Goal: Task Accomplishment & Management: Use online tool/utility

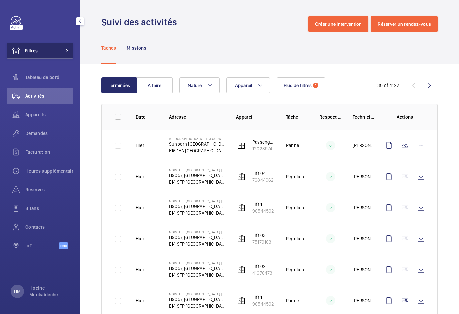
click at [55, 52] on button "Filtres" at bounding box center [40, 51] width 67 height 16
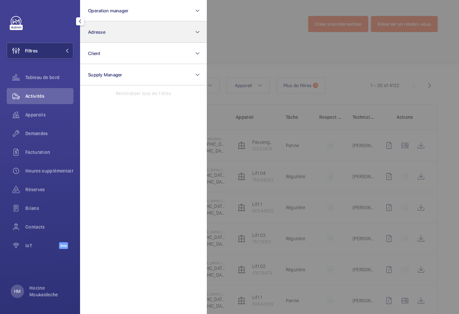
click at [190, 32] on button "Adresse" at bounding box center [143, 31] width 127 height 21
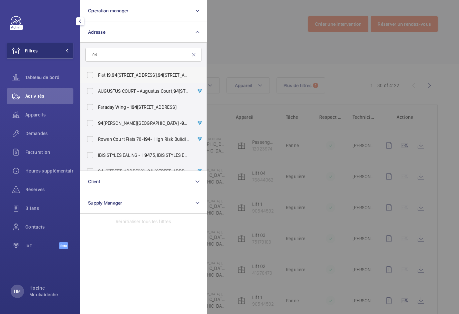
type input "94"
click at [90, 76] on label "[STREET_ADDRESS]" at bounding box center [138, 75] width 116 height 16
click at [90, 76] on input "[STREET_ADDRESS]" at bounding box center [89, 74] width 13 height 13
checkbox input "true"
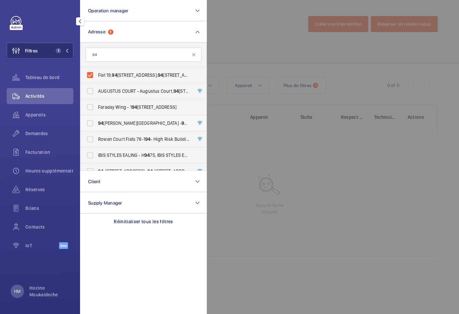
click at [91, 122] on label "[STREET_ADDRESS][PERSON_NAME][PERSON_NAME]" at bounding box center [138, 123] width 116 height 16
click at [91, 122] on input "[STREET_ADDRESS][PERSON_NAME][PERSON_NAME]" at bounding box center [89, 123] width 13 height 13
checkbox input "true"
click at [239, 53] on div at bounding box center [436, 157] width 459 height 314
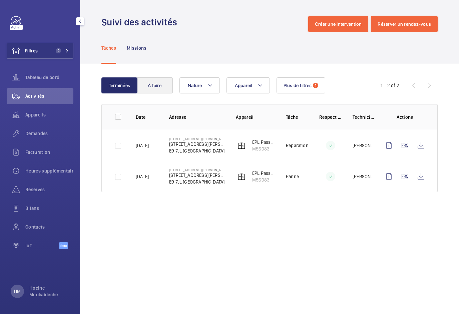
click at [146, 87] on button "À faire" at bounding box center [155, 85] width 36 height 16
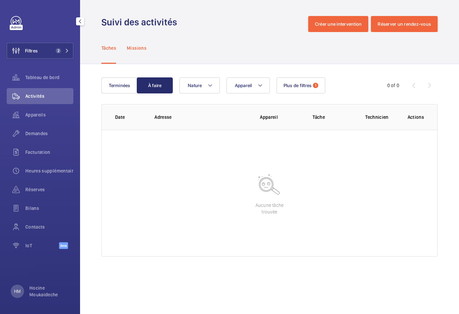
click at [137, 48] on p "Missions" at bounding box center [137, 48] width 20 height 7
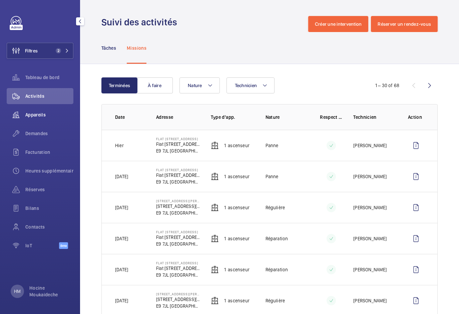
click at [39, 115] on span "Appareils" at bounding box center [49, 115] width 48 height 7
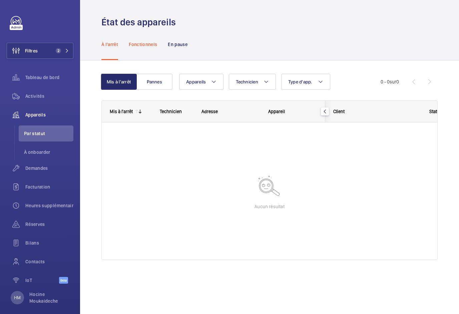
click at [148, 44] on p "Fonctionnels" at bounding box center [143, 44] width 28 height 7
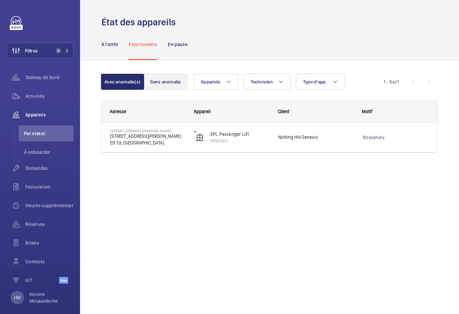
click at [175, 75] on button "Sans anomalie" at bounding box center [165, 82] width 43 height 16
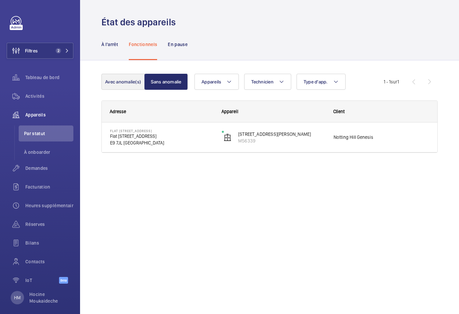
click at [124, 84] on button "Avec anomalie(s)" at bounding box center [122, 82] width 43 height 16
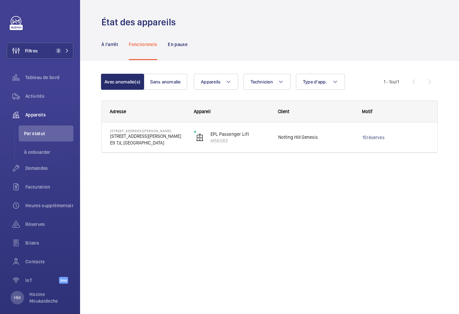
click at [306, 164] on div "Adresse Appareil Client Motif" at bounding box center [269, 134] width 337 height 68
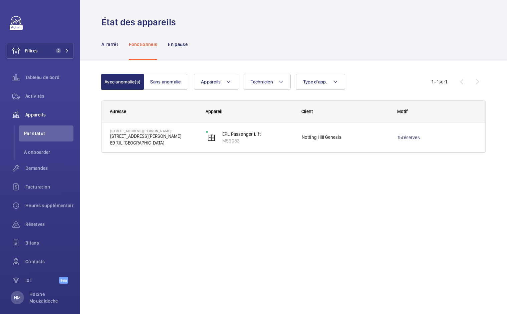
click at [371, 181] on div "Avec anomalie(s) Sans anomalie Appareils Technicien Type d'app. Plus de filtres…" at bounding box center [293, 122] width 427 height 125
click at [277, 167] on div "Adresse Appareil Client Motif" at bounding box center [293, 134] width 384 height 68
click at [173, 81] on button "Sans anomalie" at bounding box center [165, 82] width 43 height 16
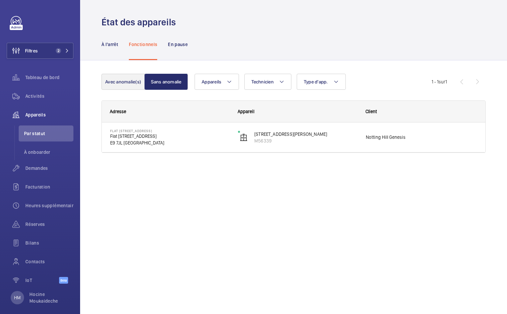
click at [127, 81] on button "Avec anomalie(s)" at bounding box center [122, 82] width 43 height 16
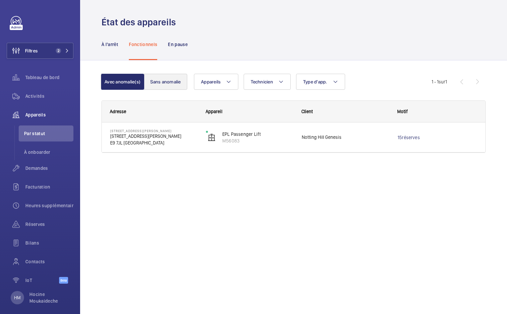
click at [172, 83] on button "Sans anomalie" at bounding box center [165, 82] width 43 height 16
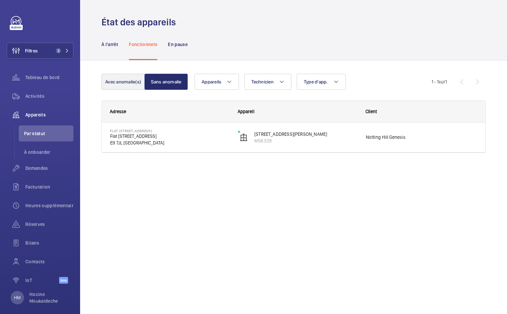
click at [132, 83] on button "Avec anomalie(s)" at bounding box center [122, 82] width 43 height 16
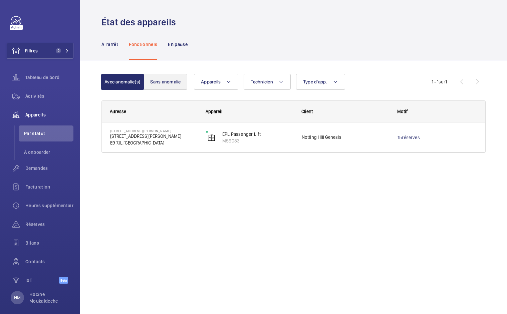
click at [166, 84] on button "Sans anomalie" at bounding box center [165, 82] width 43 height 16
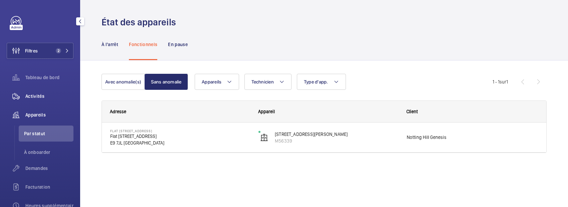
click at [39, 94] on span "Activités" at bounding box center [49, 96] width 48 height 7
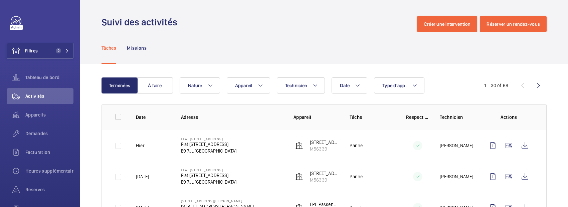
drag, startPoint x: 195, startPoint y: 145, endPoint x: 213, endPoint y: 145, distance: 18.4
click at [195, 145] on p "Flat [STREET_ADDRESS]" at bounding box center [208, 144] width 55 height 7
click at [459, 146] on wm-front-icon-button at bounding box center [493, 146] width 16 height 16
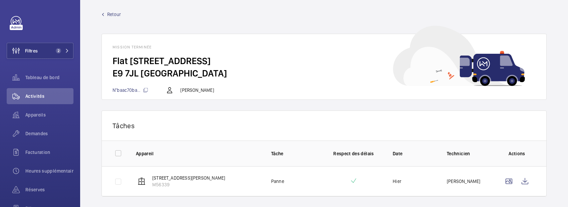
scroll to position [4, 0]
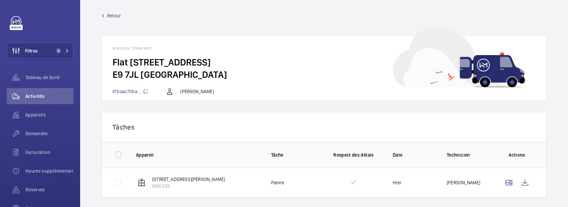
click at [114, 15] on span "Retour" at bounding box center [114, 15] width 14 height 7
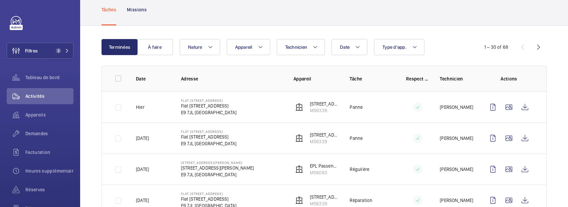
scroll to position [43, 0]
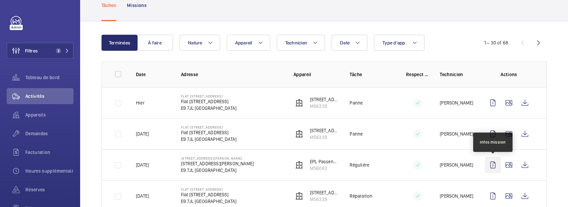
click at [459, 164] on wm-front-icon-button at bounding box center [493, 165] width 16 height 16
